Goal: Information Seeking & Learning: Find specific page/section

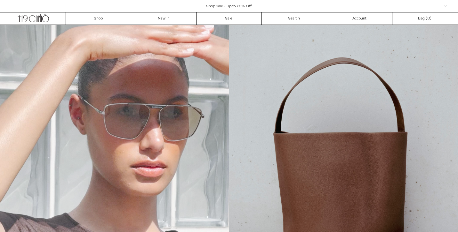
click at [101, 18] on div "Close dialog JOIN OUR MAILING LIST Subscribe to receive 10% off your first purc…" at bounding box center [229, 116] width 458 height 232
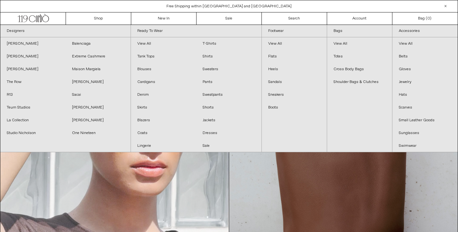
click at [444, 9] on div at bounding box center [445, 6] width 8 height 8
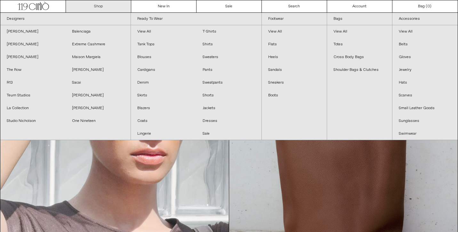
click at [109, 6] on link "Shop" at bounding box center [98, 6] width 65 height 12
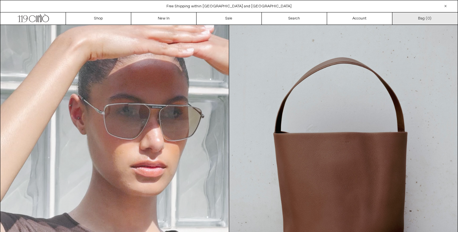
click at [446, 7] on div at bounding box center [445, 6] width 8 height 8
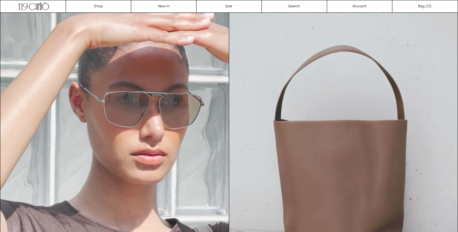
scroll to position [0, 0]
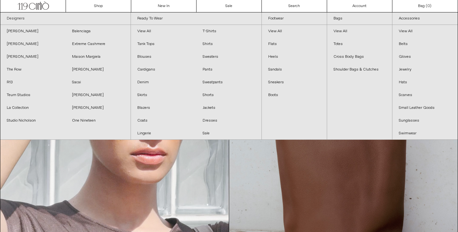
click at [22, 19] on link "Designers" at bounding box center [65, 18] width 130 height 12
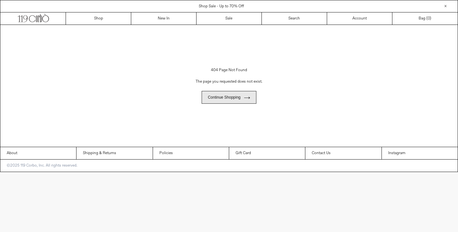
click at [239, 102] on link "Continue shopping" at bounding box center [228, 97] width 54 height 13
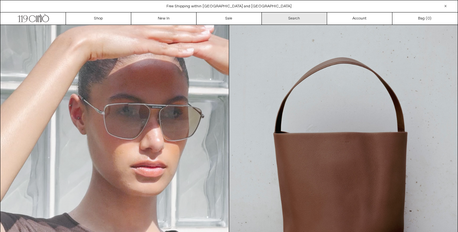
click at [295, 20] on link "Search" at bounding box center [294, 18] width 65 height 12
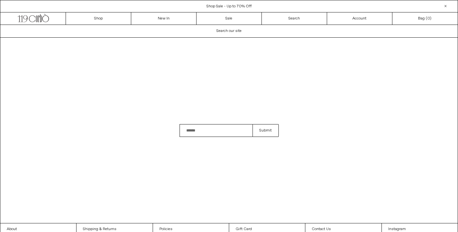
click at [210, 127] on input "Search" at bounding box center [215, 130] width 73 height 13
type input "******"
click at [252, 124] on button "Submit" at bounding box center [265, 130] width 26 height 13
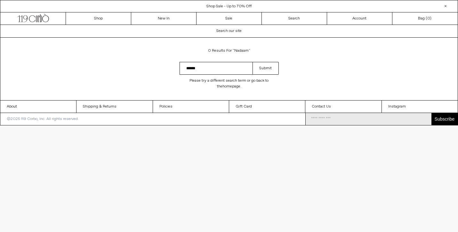
drag, startPoint x: 207, startPoint y: 72, endPoint x: 165, endPoint y: 68, distance: 42.4
click at [165, 68] on div "Search results: 0 results for "nadaam" Search field cannot be empty ****** Subm…" at bounding box center [229, 69] width 458 height 63
type input "******"
click at [252, 62] on button "Submit" at bounding box center [265, 68] width 26 height 13
click at [258, 70] on button "Submit" at bounding box center [265, 68] width 26 height 13
